Goal: Information Seeking & Learning: Learn about a topic

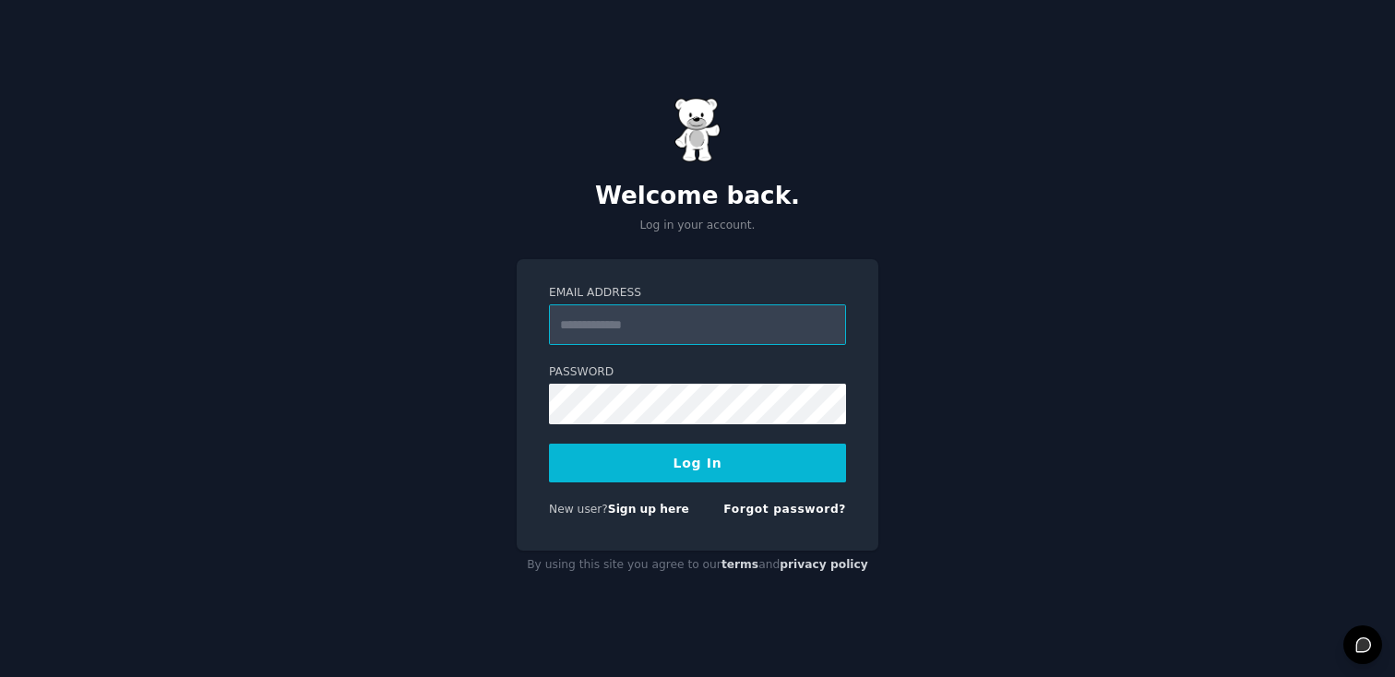
paste input "**********"
type input "**********"
click at [600, 461] on button "Log In" at bounding box center [697, 463] width 297 height 39
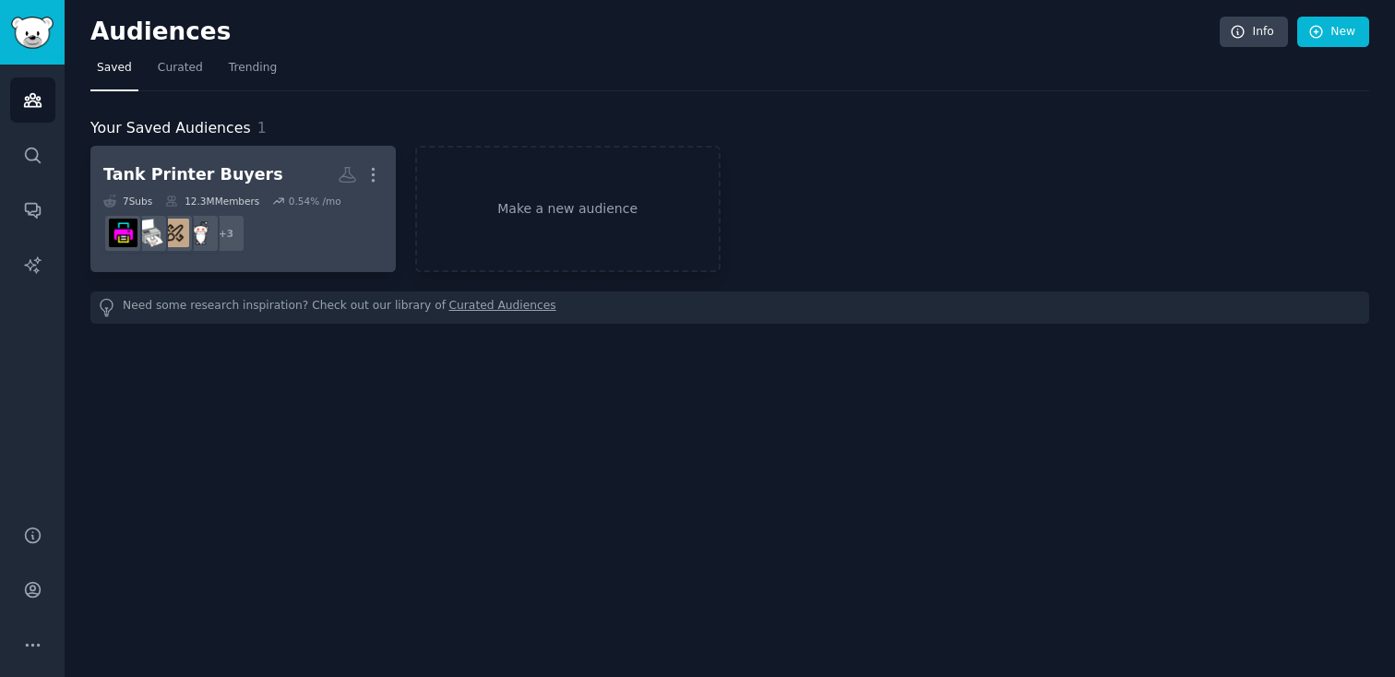
click at [204, 169] on div "Tank Printer Buyers" at bounding box center [193, 174] width 180 height 23
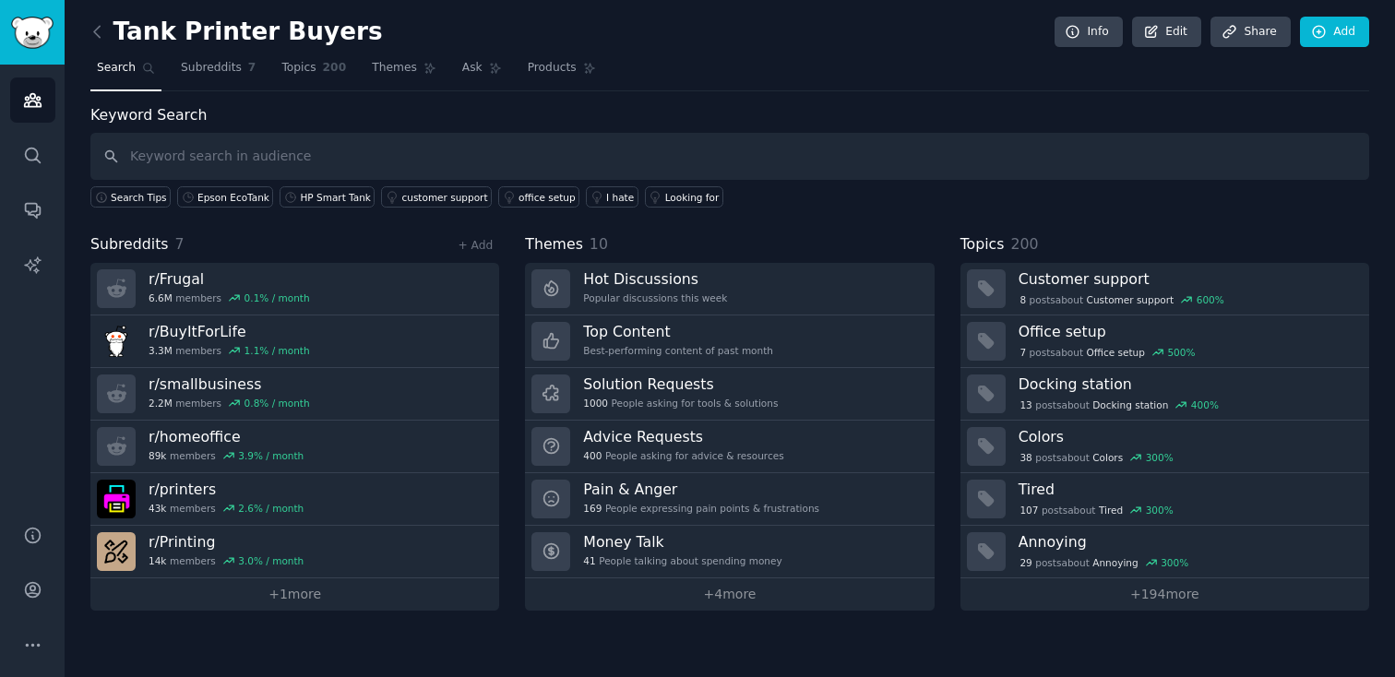
click at [85, 103] on div "Tank Printer Buyers Info Edit Share Add Search Subreddits 7 Topics 200 Themes A…" at bounding box center [730, 338] width 1330 height 677
click at [39, 108] on icon "Sidebar" at bounding box center [32, 99] width 19 height 19
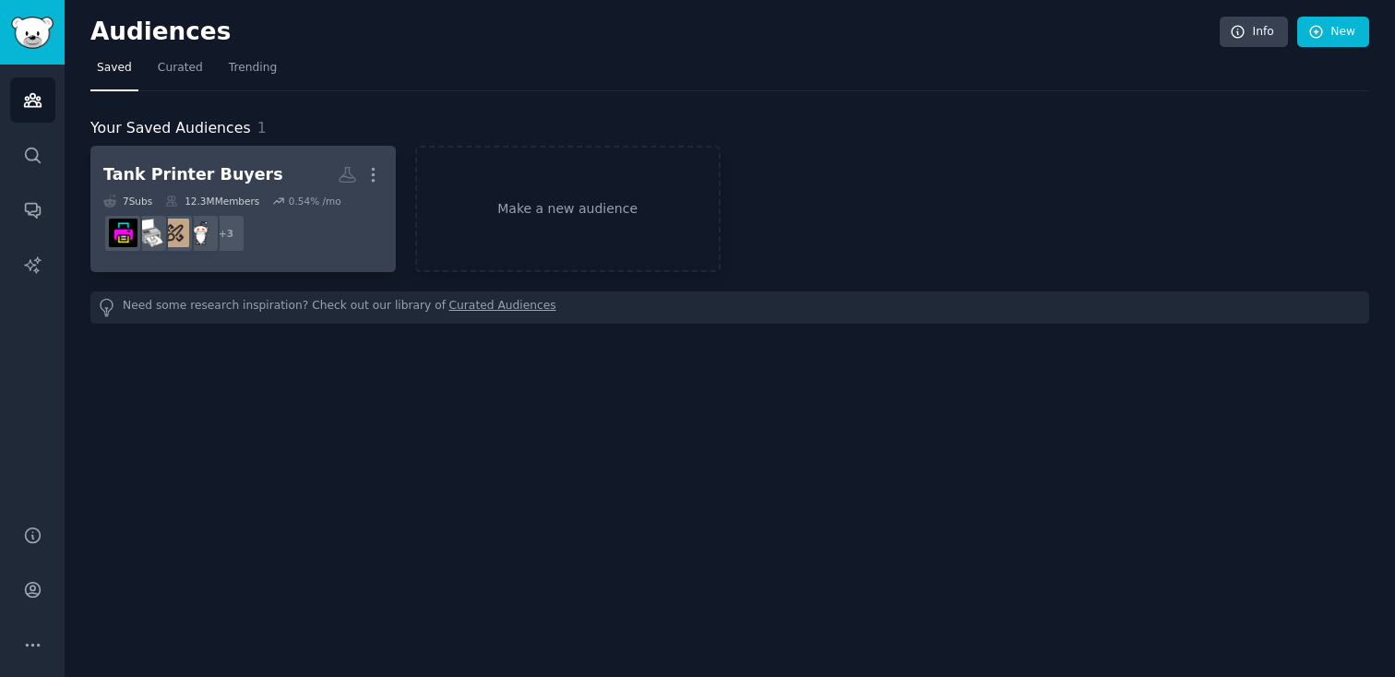
click at [208, 164] on div "Tank Printer Buyers" at bounding box center [193, 174] width 180 height 23
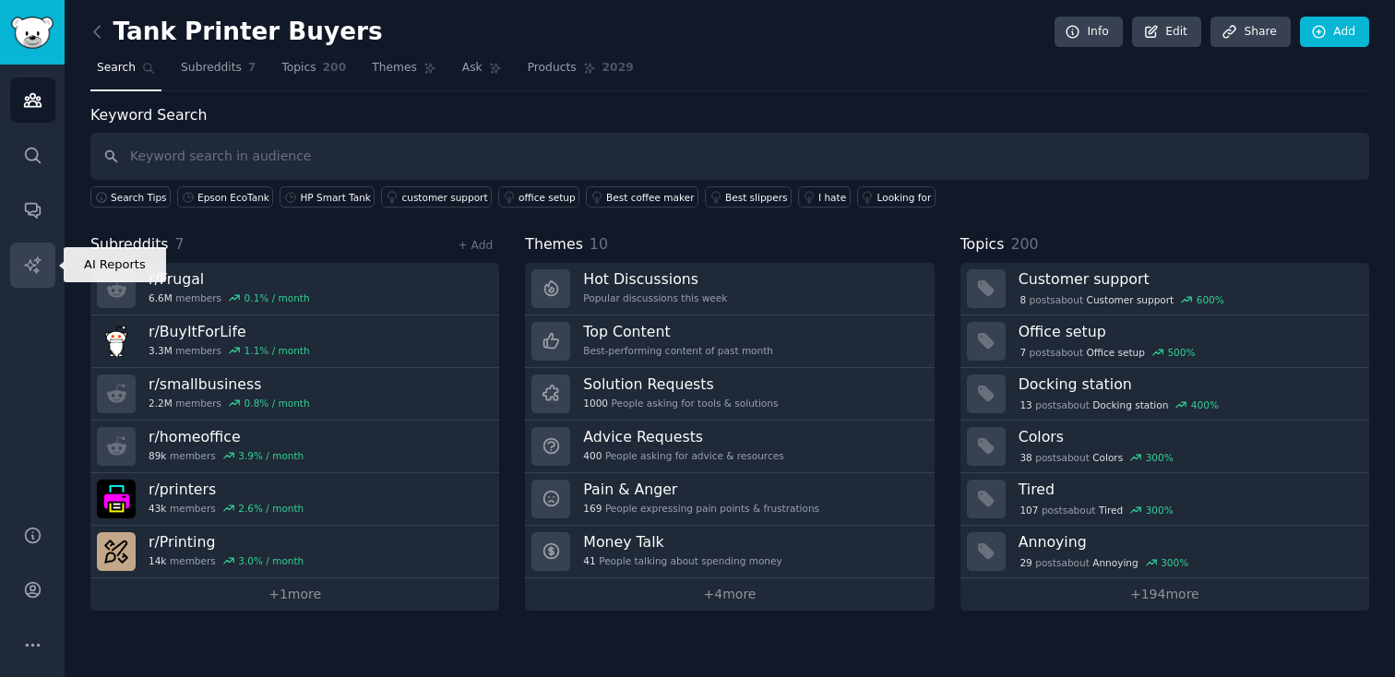
click at [37, 265] on icon "Sidebar" at bounding box center [32, 265] width 19 height 19
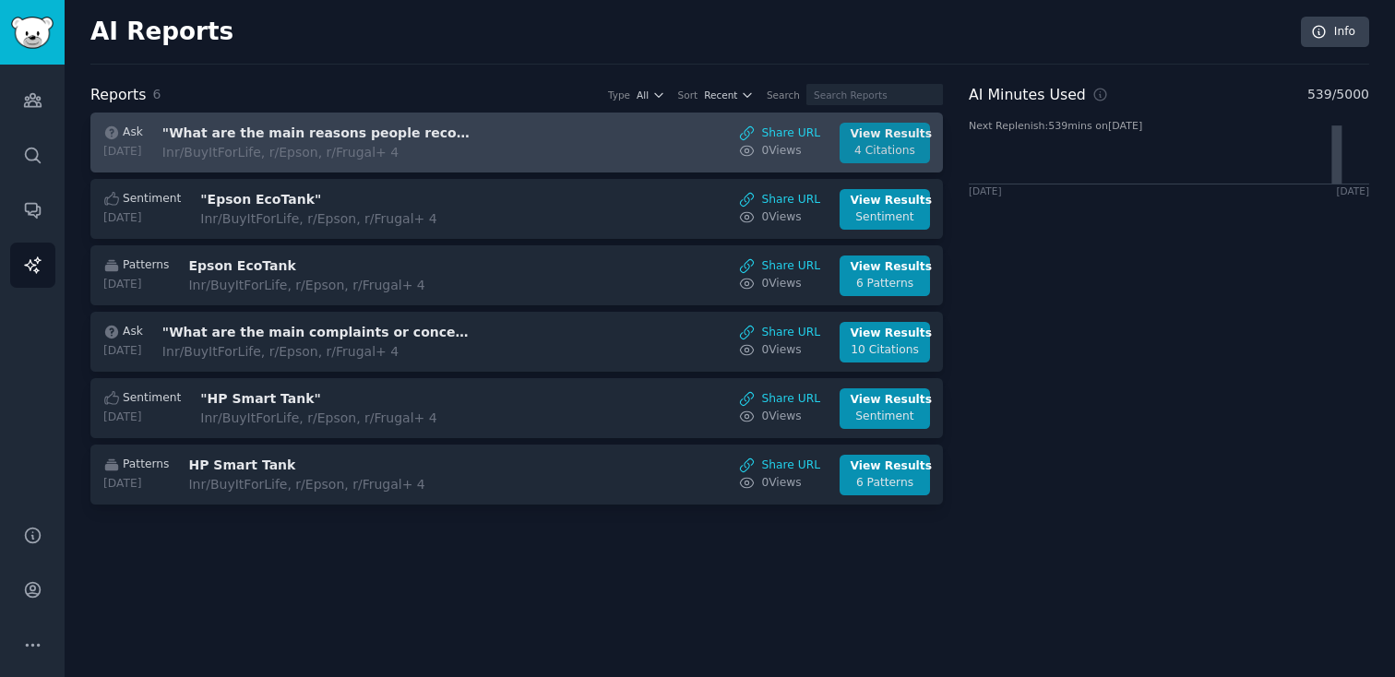
click at [882, 132] on div "View Results" at bounding box center [885, 134] width 69 height 17
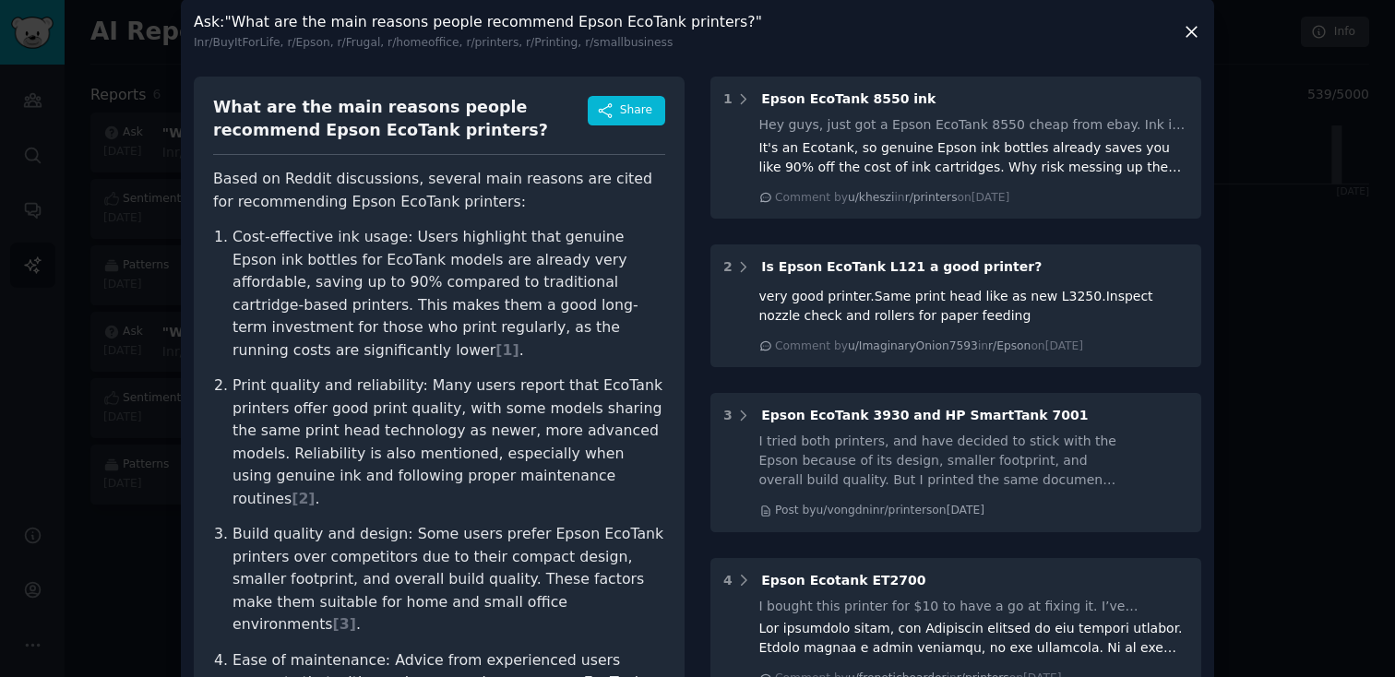
scroll to position [15, 0]
click at [1183, 30] on icon at bounding box center [1191, 30] width 19 height 19
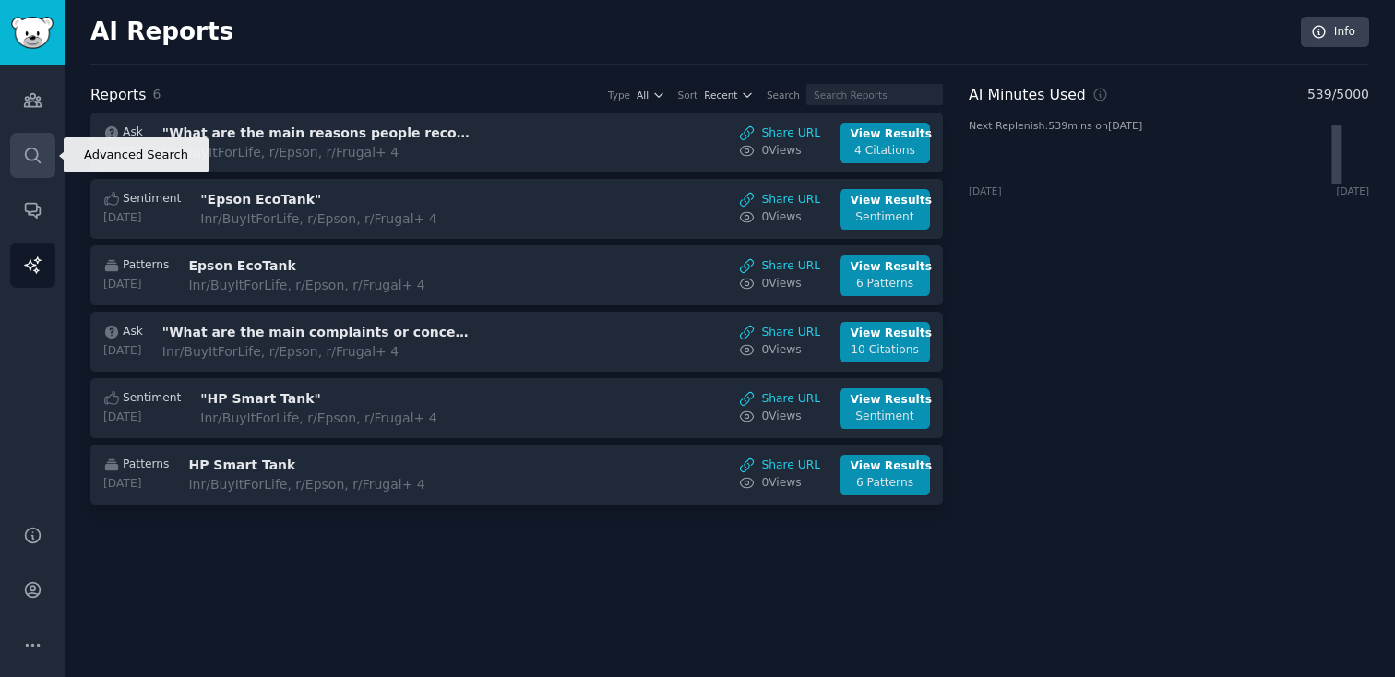
click at [34, 151] on icon "Sidebar" at bounding box center [32, 155] width 19 height 19
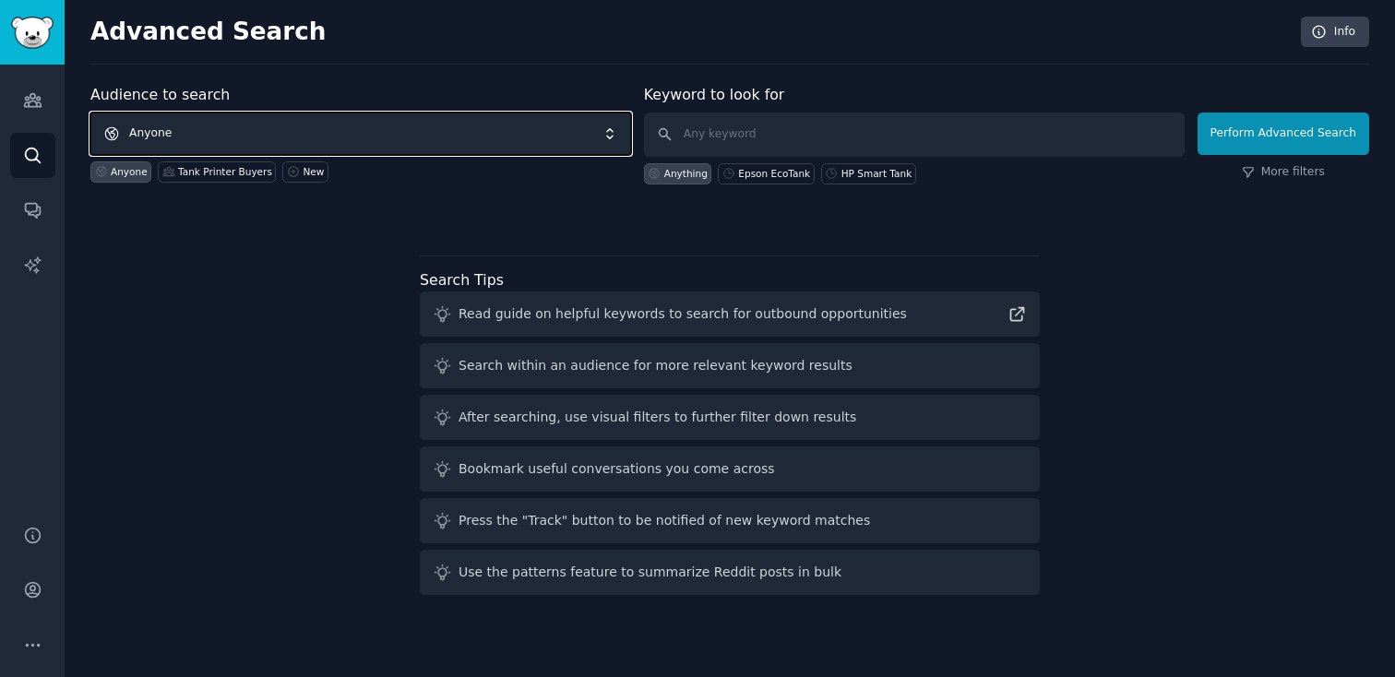
click at [254, 125] on span "Anyone" at bounding box center [360, 134] width 541 height 42
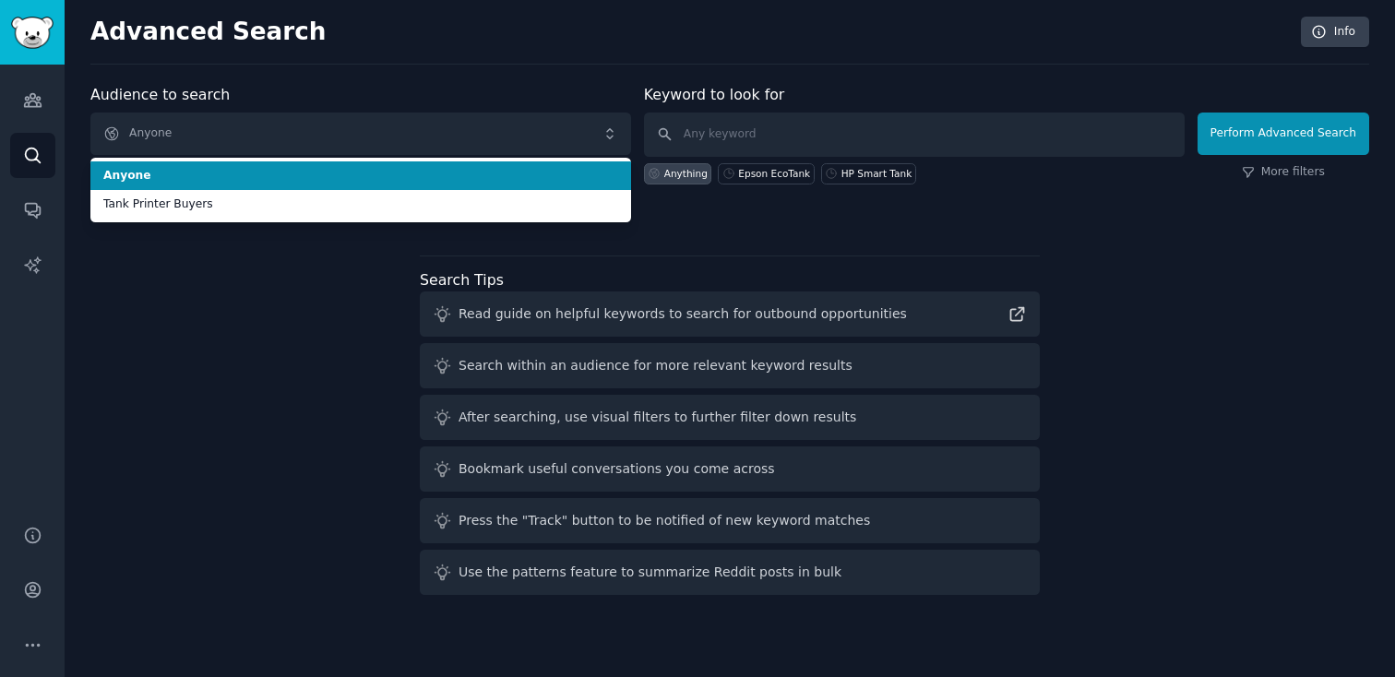
click at [228, 184] on li "Anyone" at bounding box center [360, 176] width 541 height 30
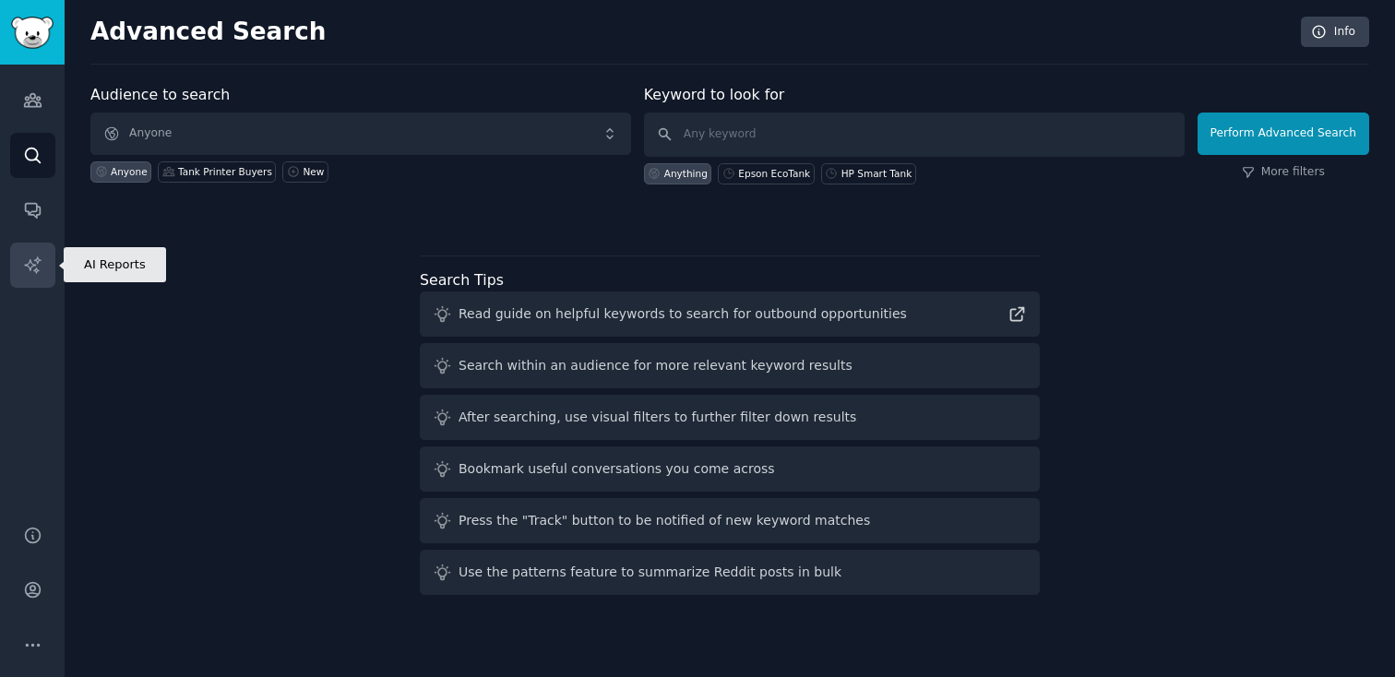
click at [29, 264] on icon "Sidebar" at bounding box center [32, 265] width 19 height 19
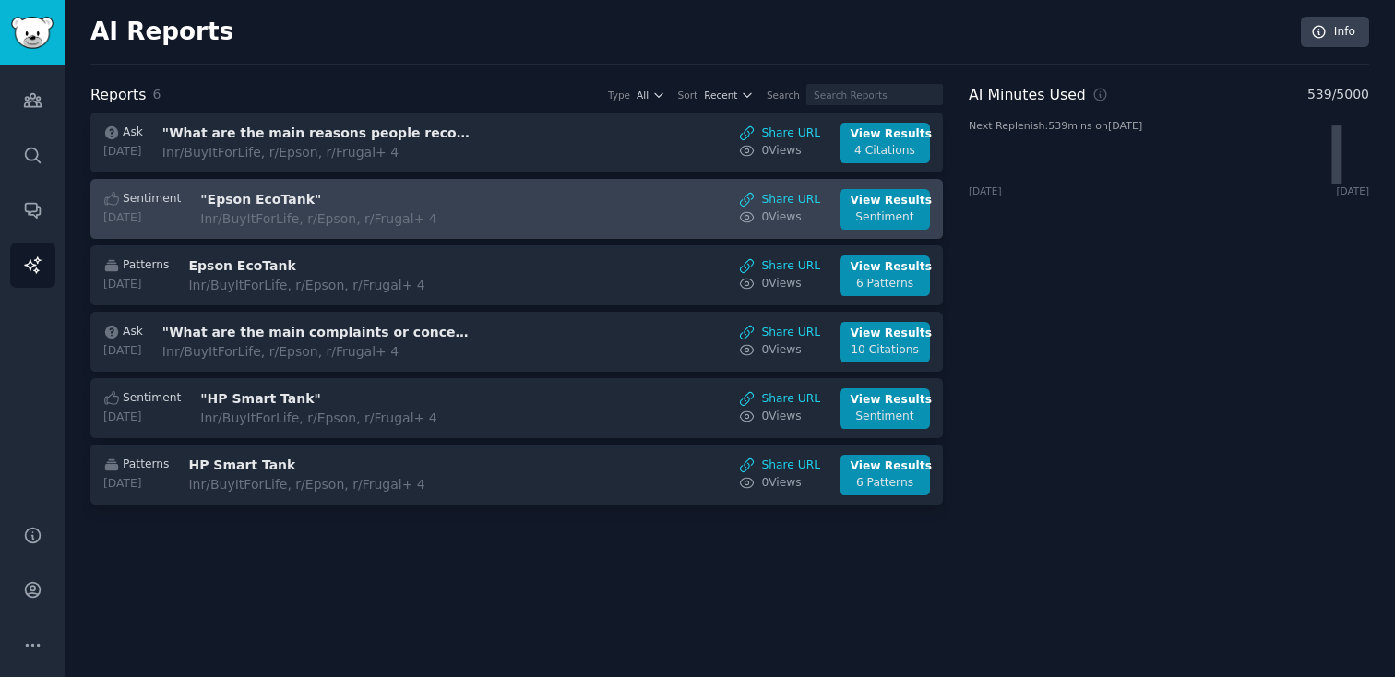
click at [483, 215] on div "In r/BuyItForLife, r/Epson, r/Frugal + 4" at bounding box center [355, 218] width 310 height 19
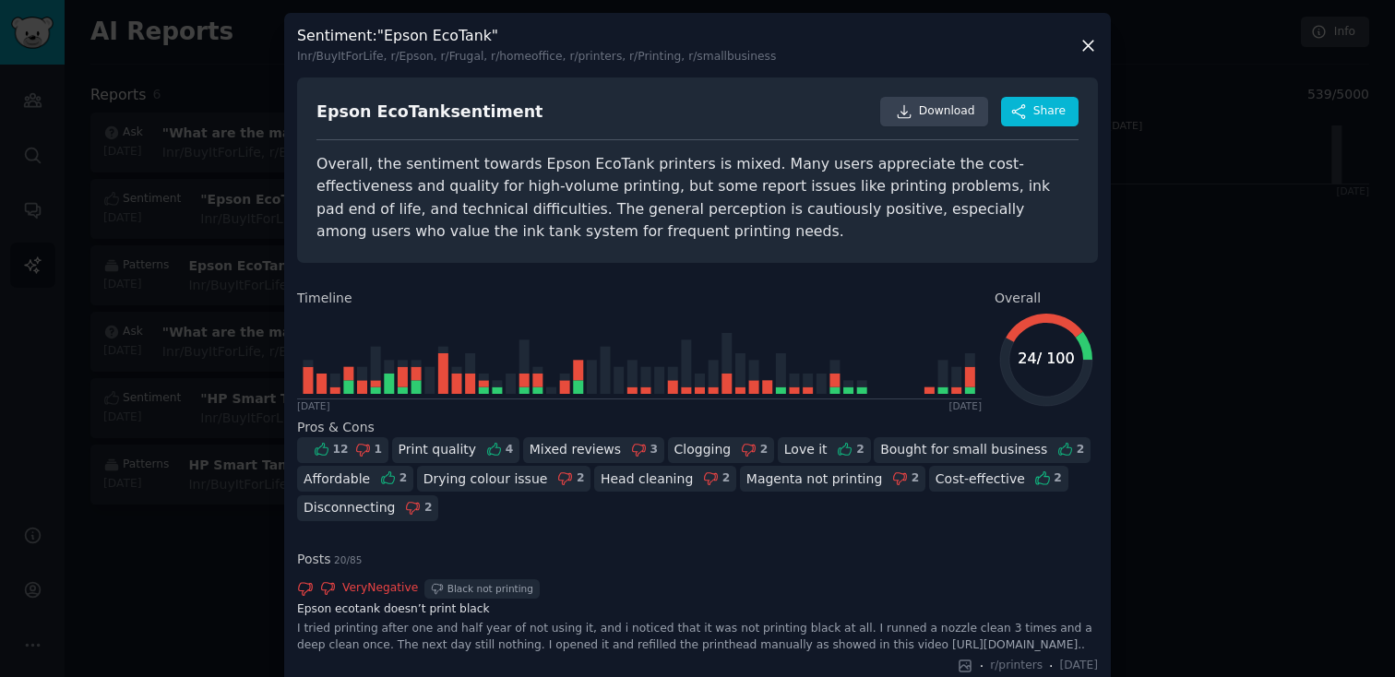
click at [1083, 41] on icon at bounding box center [1088, 45] width 19 height 19
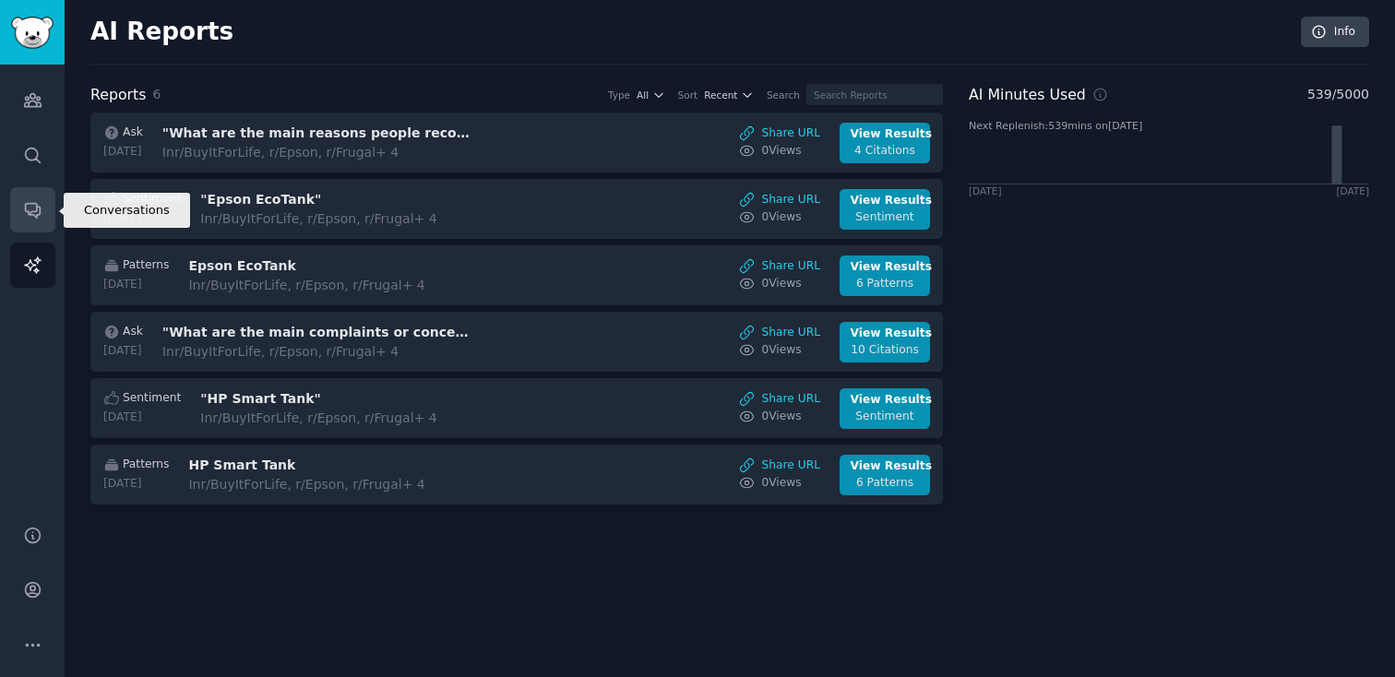
click at [34, 200] on icon "Sidebar" at bounding box center [32, 209] width 19 height 19
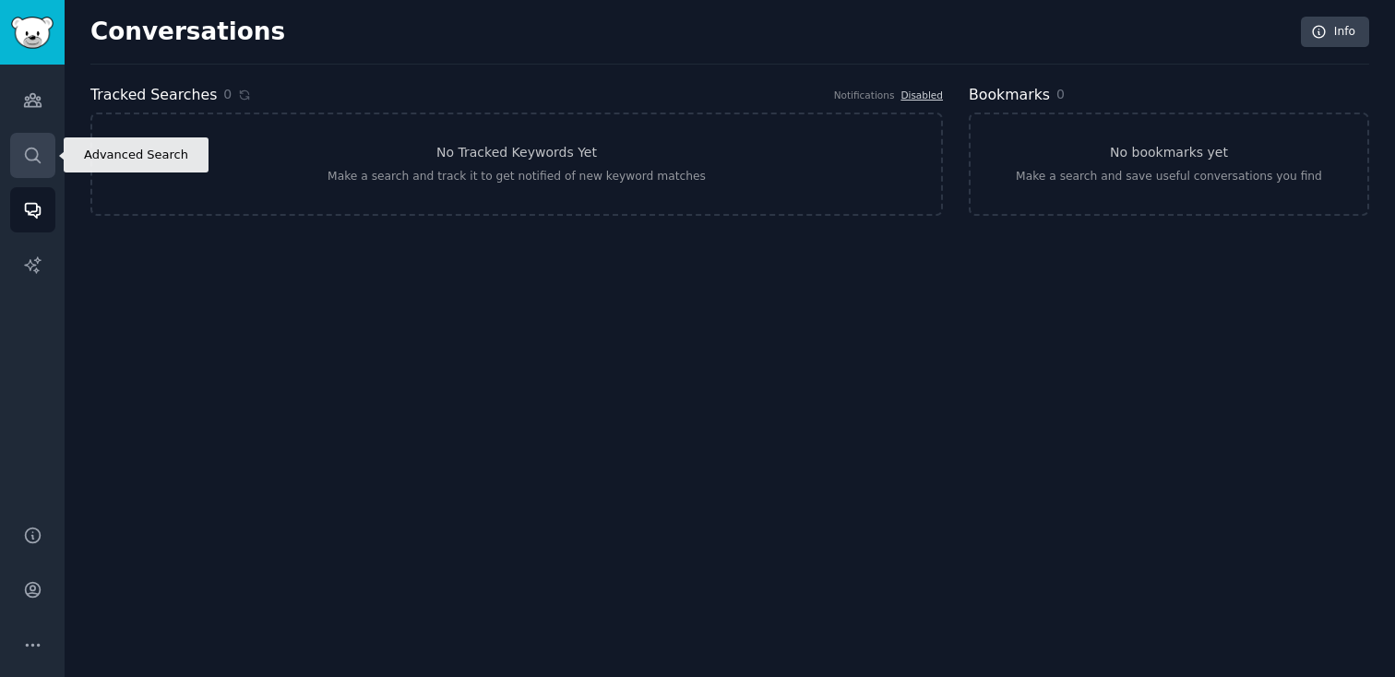
click at [30, 167] on link "Search" at bounding box center [32, 155] width 45 height 45
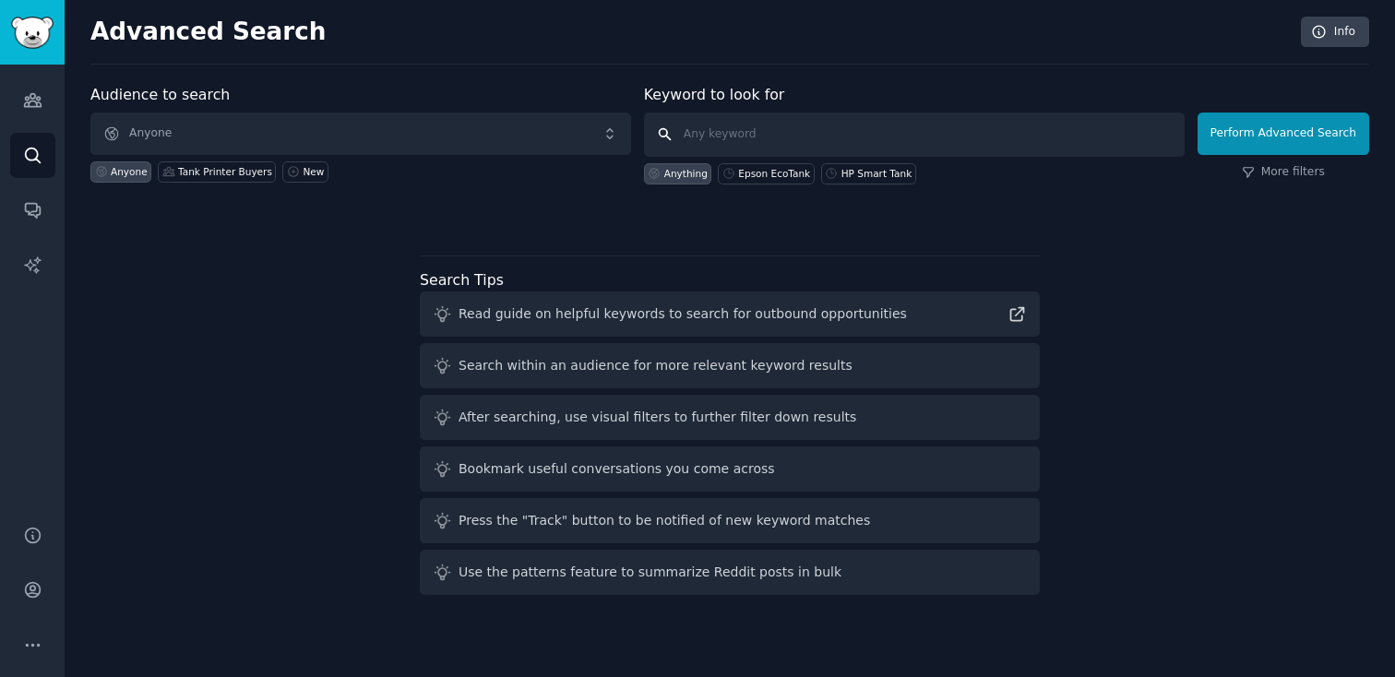
click at [840, 137] on input "text" at bounding box center [914, 135] width 541 height 44
click at [39, 115] on link "Audiences" at bounding box center [32, 100] width 45 height 45
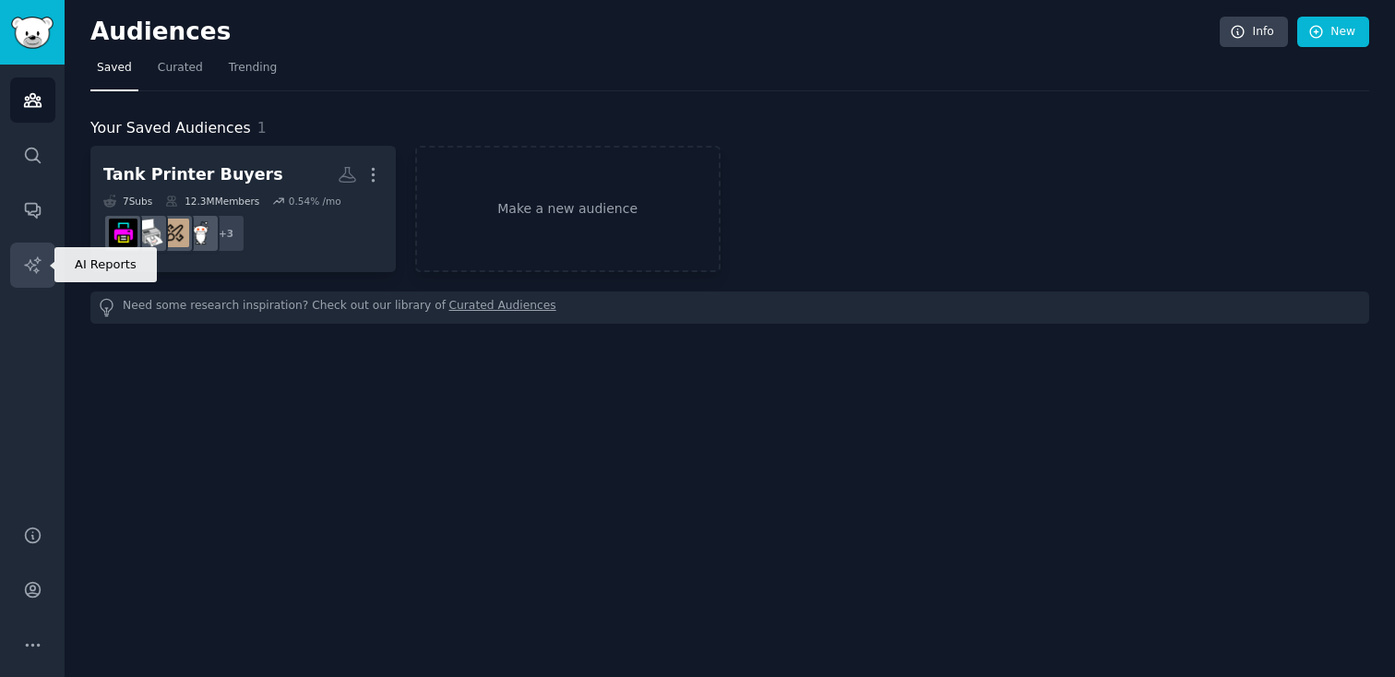
click at [24, 254] on link "AI Reports" at bounding box center [32, 265] width 45 height 45
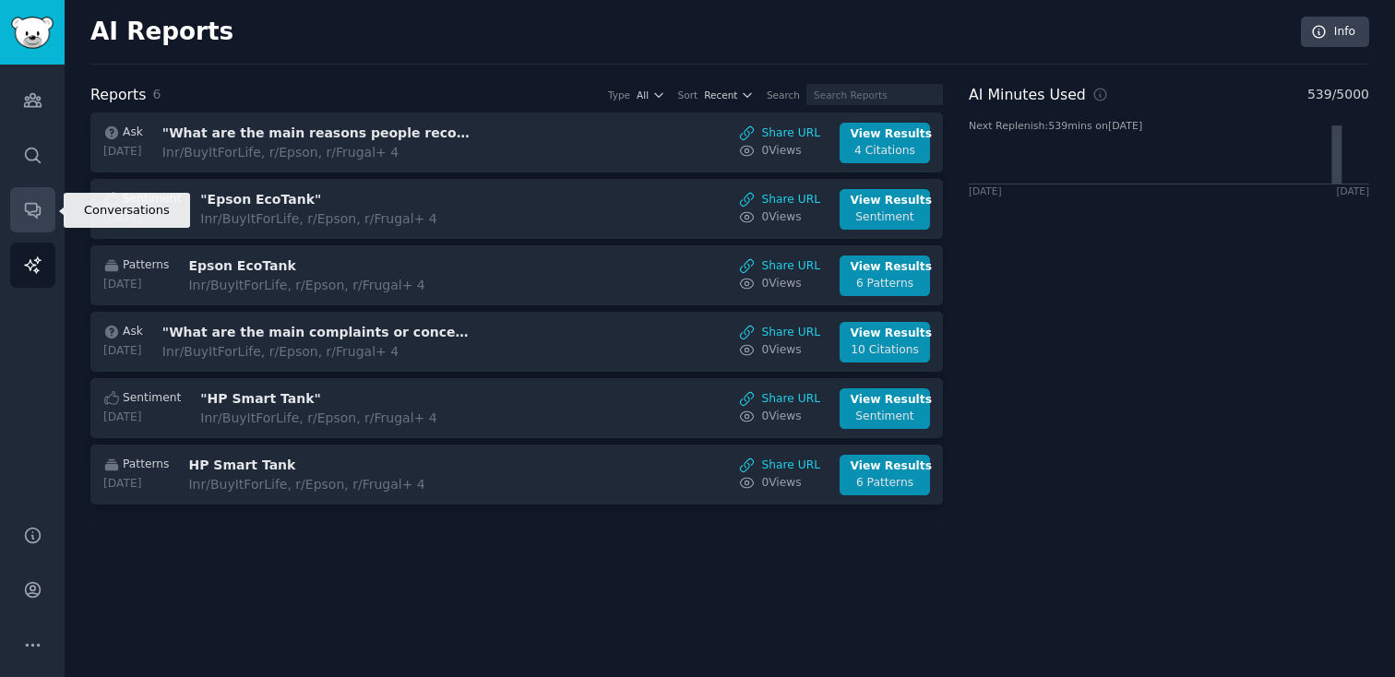
click at [37, 204] on icon "Sidebar" at bounding box center [32, 209] width 19 height 19
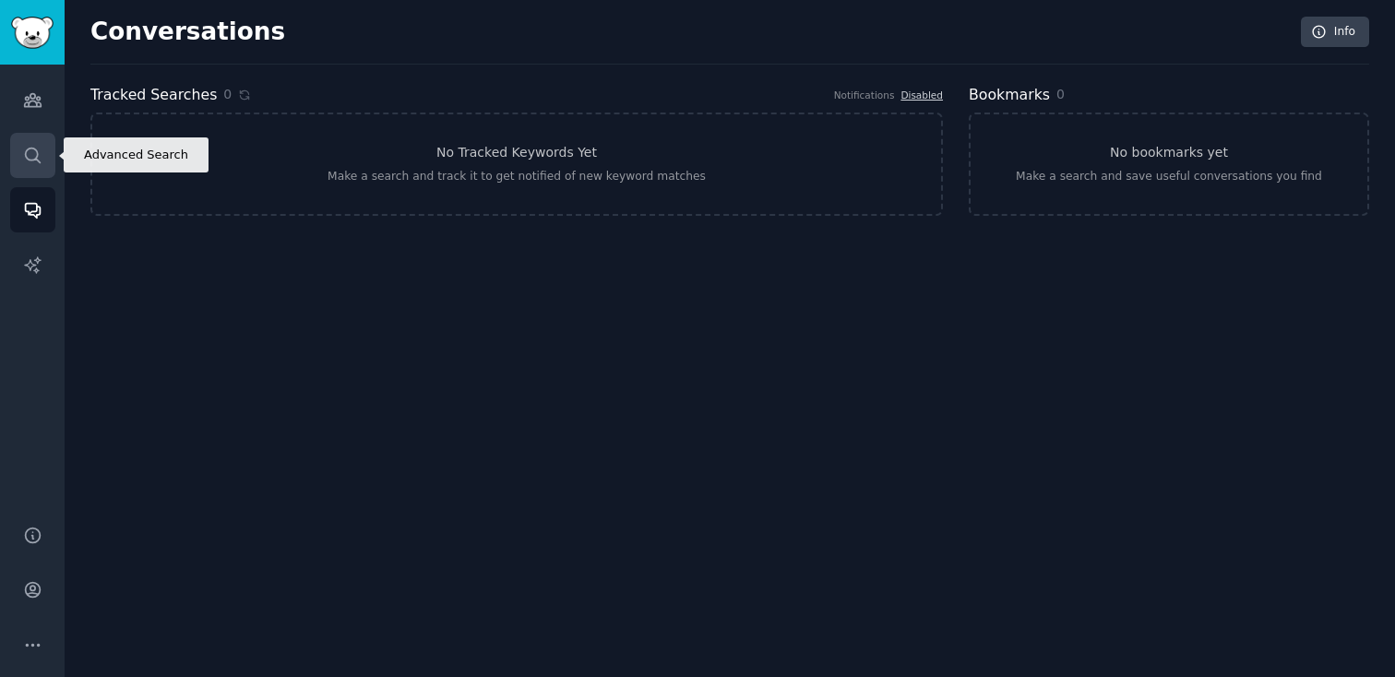
click at [34, 171] on link "Search" at bounding box center [32, 155] width 45 height 45
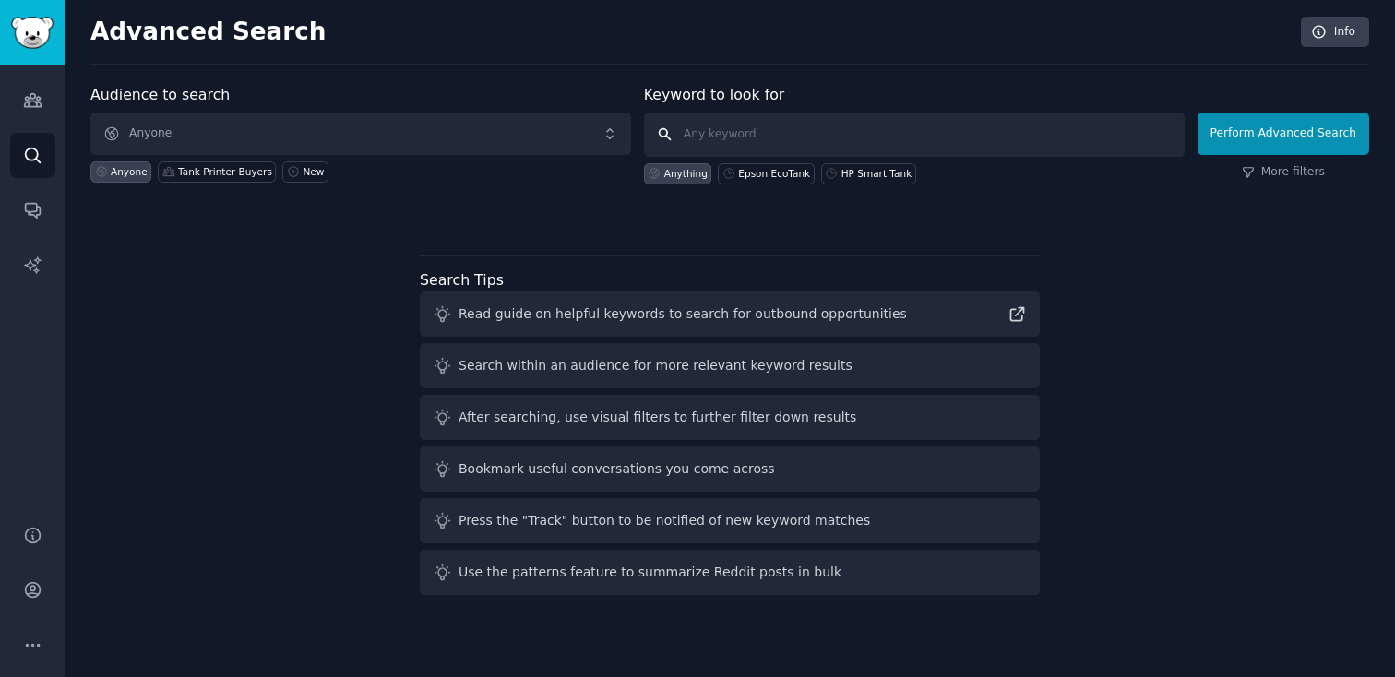
click at [704, 136] on input "text" at bounding box center [914, 135] width 541 height 44
click at [931, 69] on div "Advanced Search Info Audience to search Anyone Anyone Tank Printer Buyers New K…" at bounding box center [730, 338] width 1330 height 677
click at [890, 149] on input "text" at bounding box center [914, 135] width 541 height 44
click at [26, 88] on link "Audiences" at bounding box center [32, 100] width 45 height 45
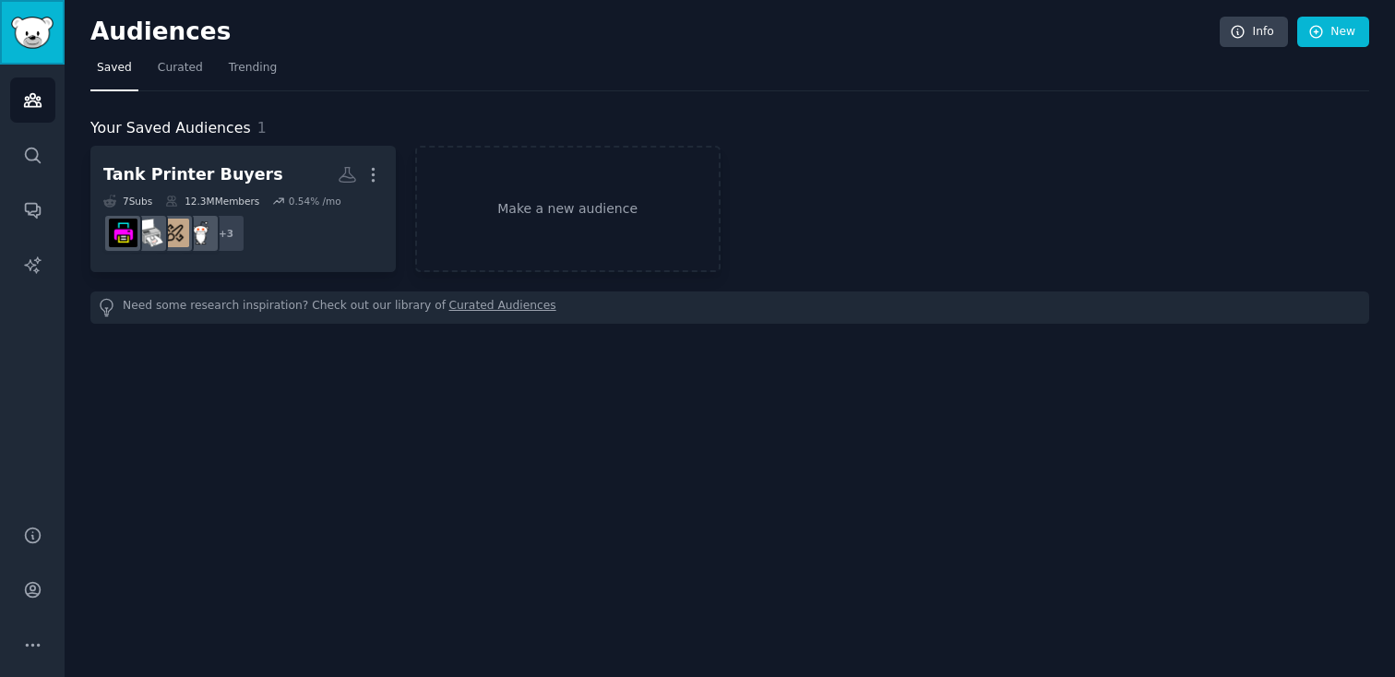
click at [27, 42] on img "Sidebar" at bounding box center [32, 33] width 42 height 32
click at [32, 141] on link "Search" at bounding box center [32, 155] width 45 height 45
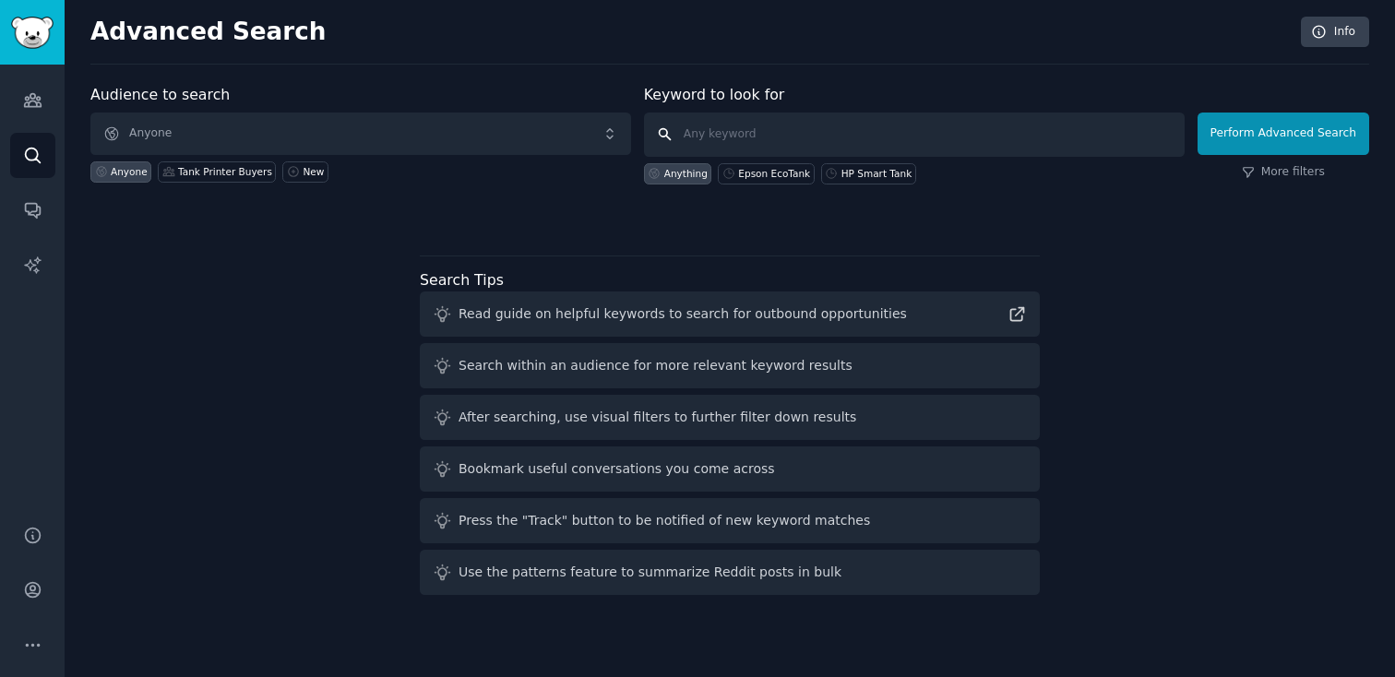
click at [874, 145] on input "text" at bounding box center [914, 135] width 541 height 44
type input "hp envy, hp deskjet, hp instant ink"
click button "Perform Advanced Search" at bounding box center [1284, 134] width 172 height 42
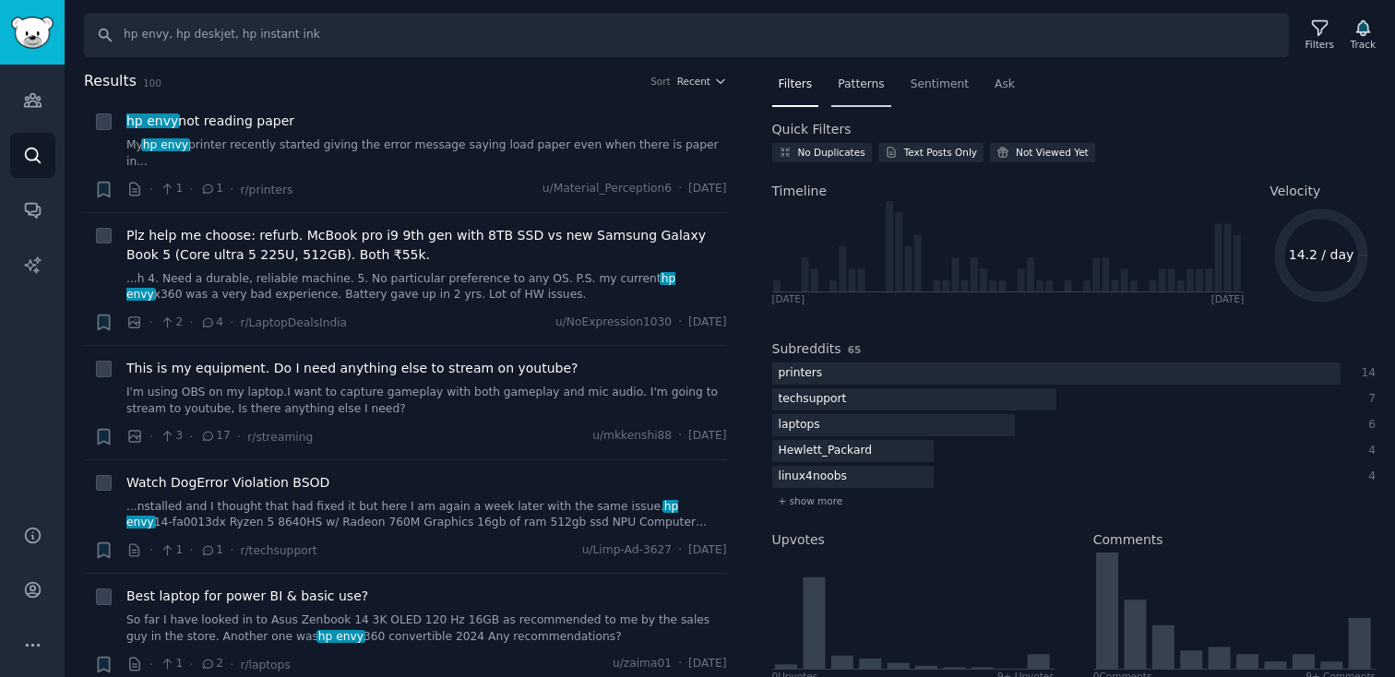
click at [848, 91] on span "Patterns" at bounding box center [861, 85] width 46 height 17
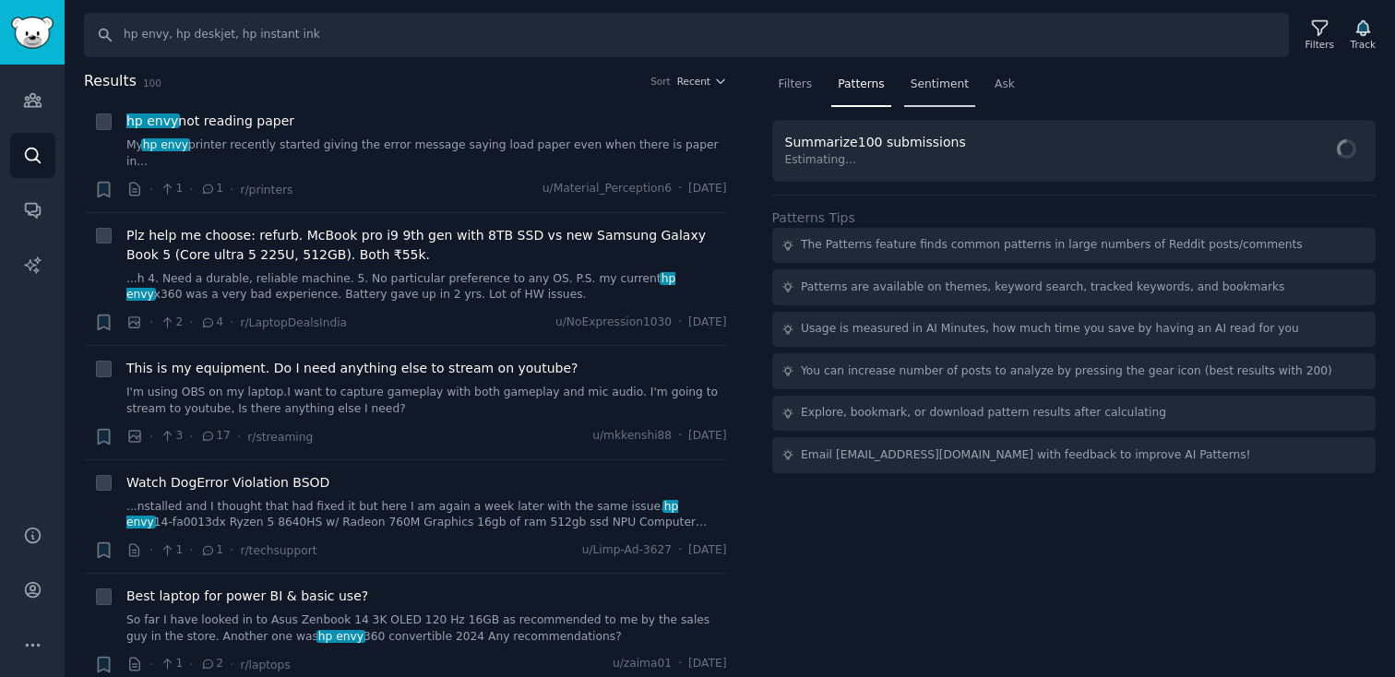
click at [947, 86] on span "Sentiment" at bounding box center [940, 85] width 58 height 17
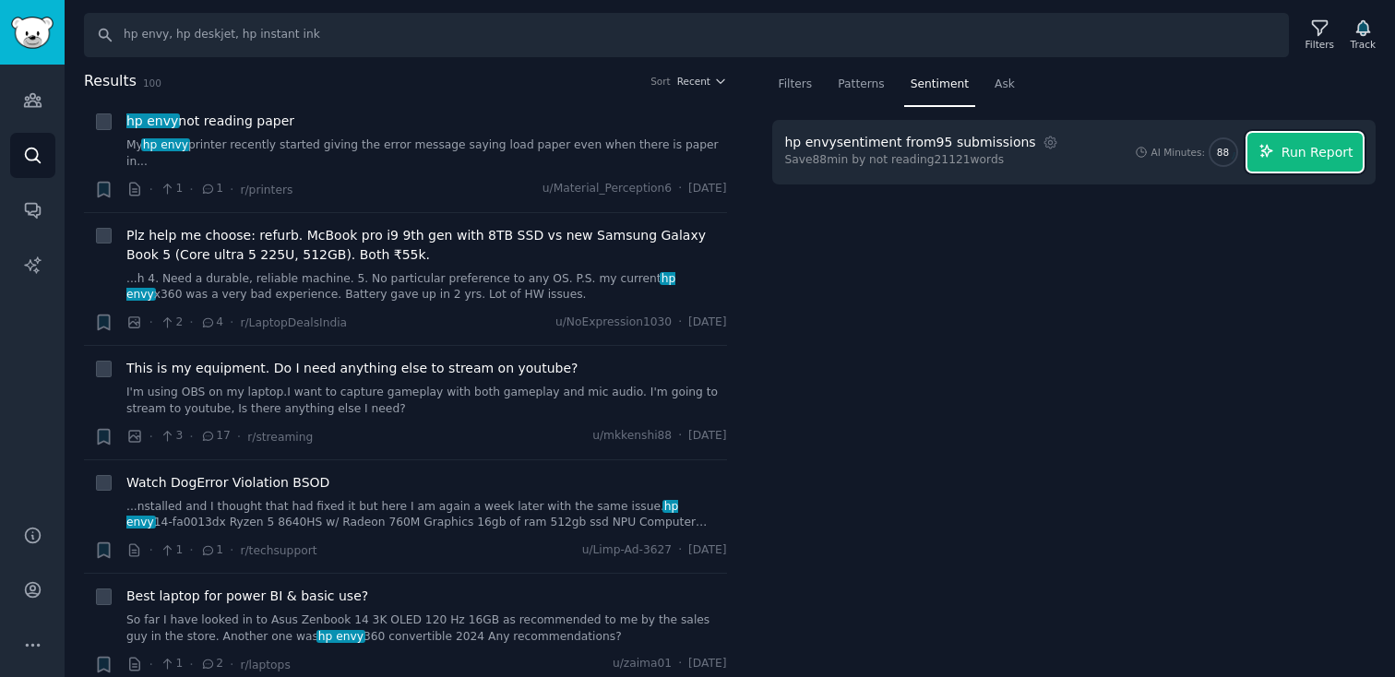
click at [1297, 161] on span "Run Report" at bounding box center [1318, 152] width 72 height 19
